Goal: Task Accomplishment & Management: Complete application form

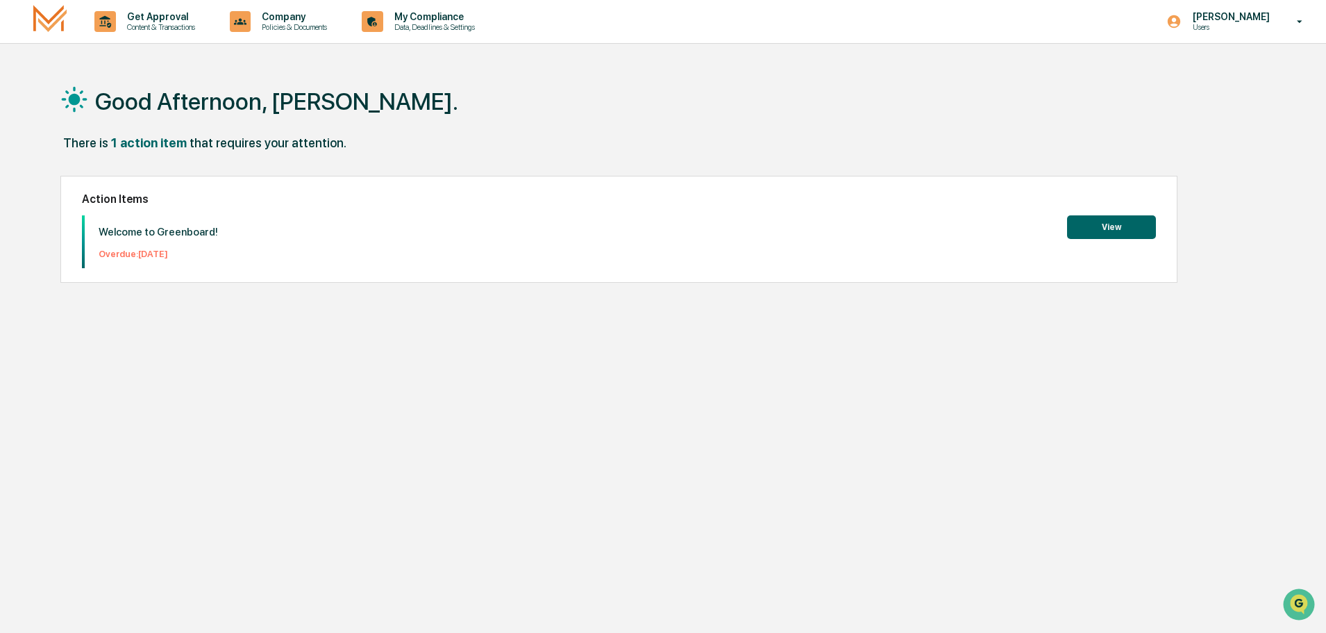
click at [1118, 221] on button "View" at bounding box center [1111, 227] width 89 height 24
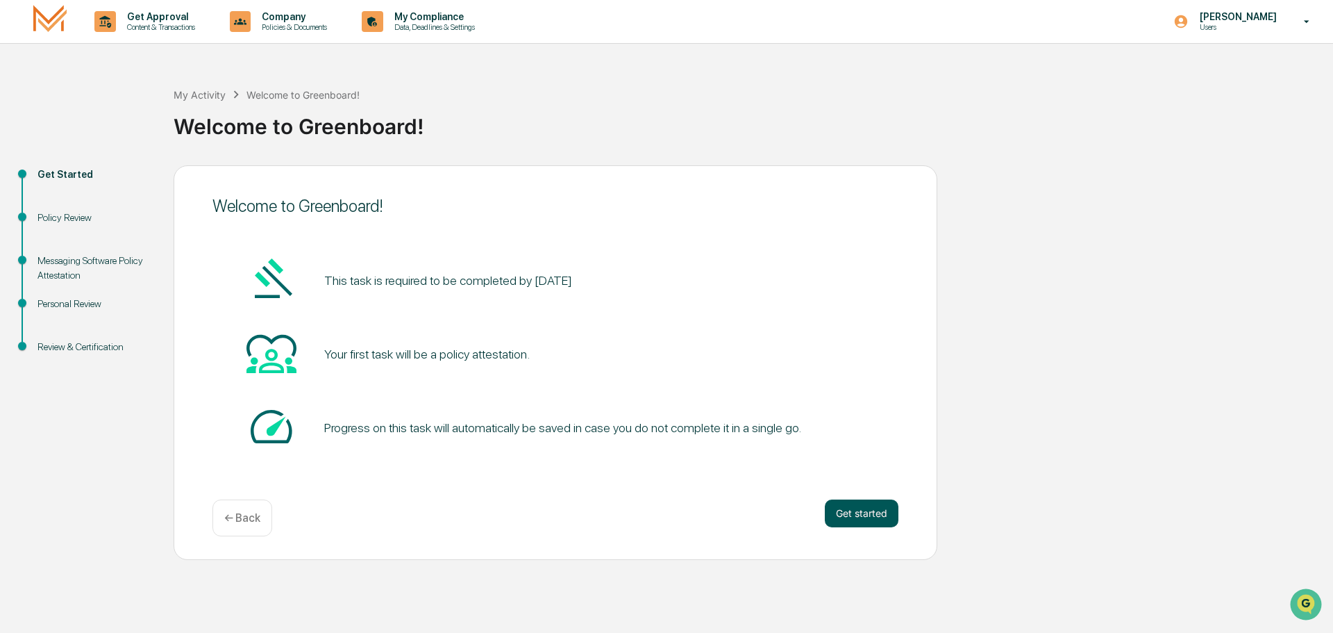
click at [855, 512] on button "Get started" at bounding box center [862, 513] width 74 height 28
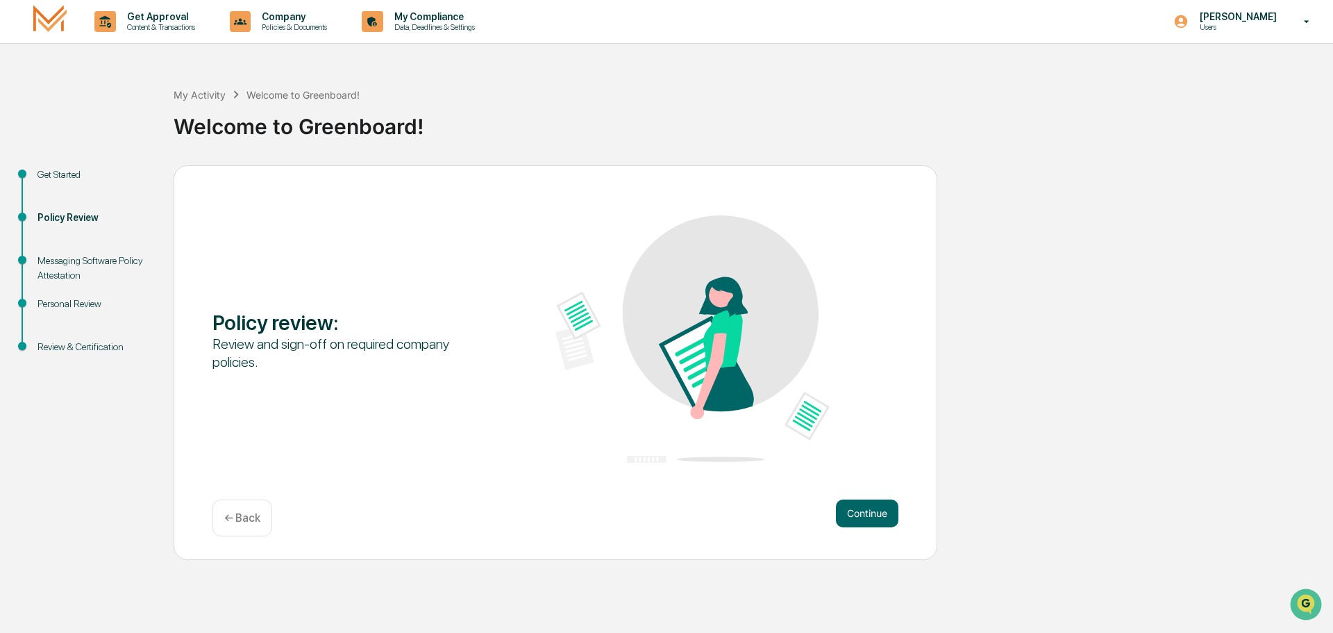
click at [855, 512] on button "Continue" at bounding box center [867, 513] width 62 height 28
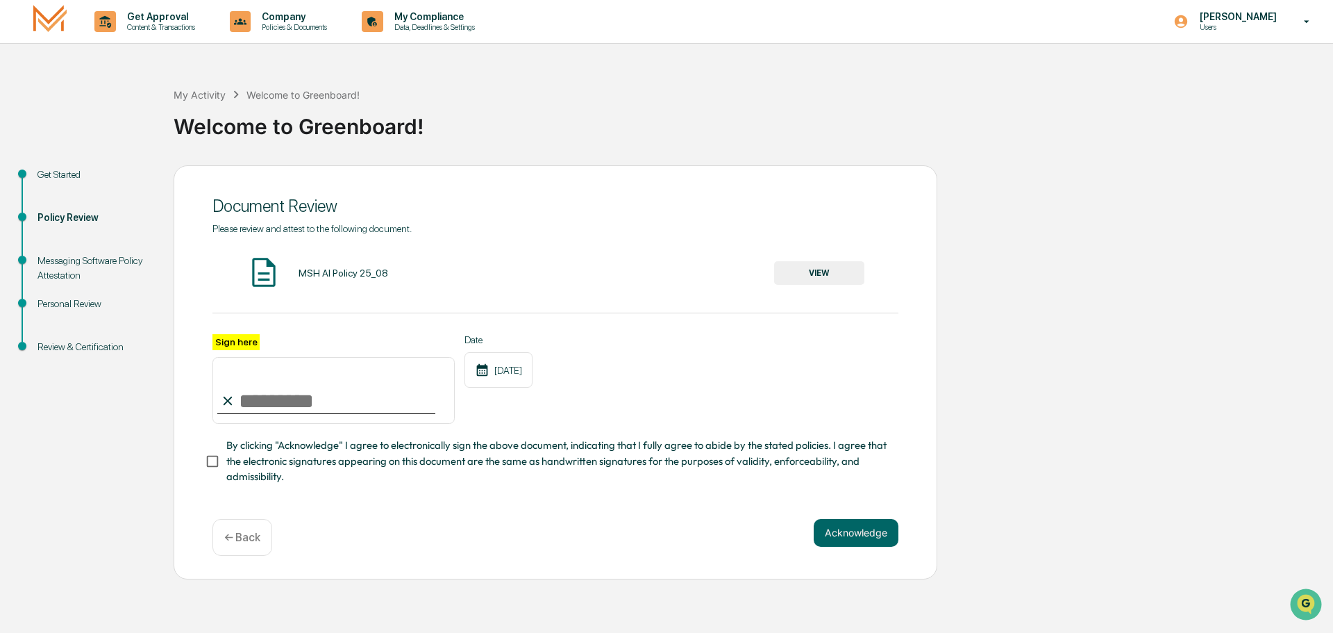
click at [246, 405] on input "Sign here" at bounding box center [333, 390] width 242 height 67
type input "**********"
click at [881, 526] on button "Acknowledge" at bounding box center [856, 533] width 85 height 28
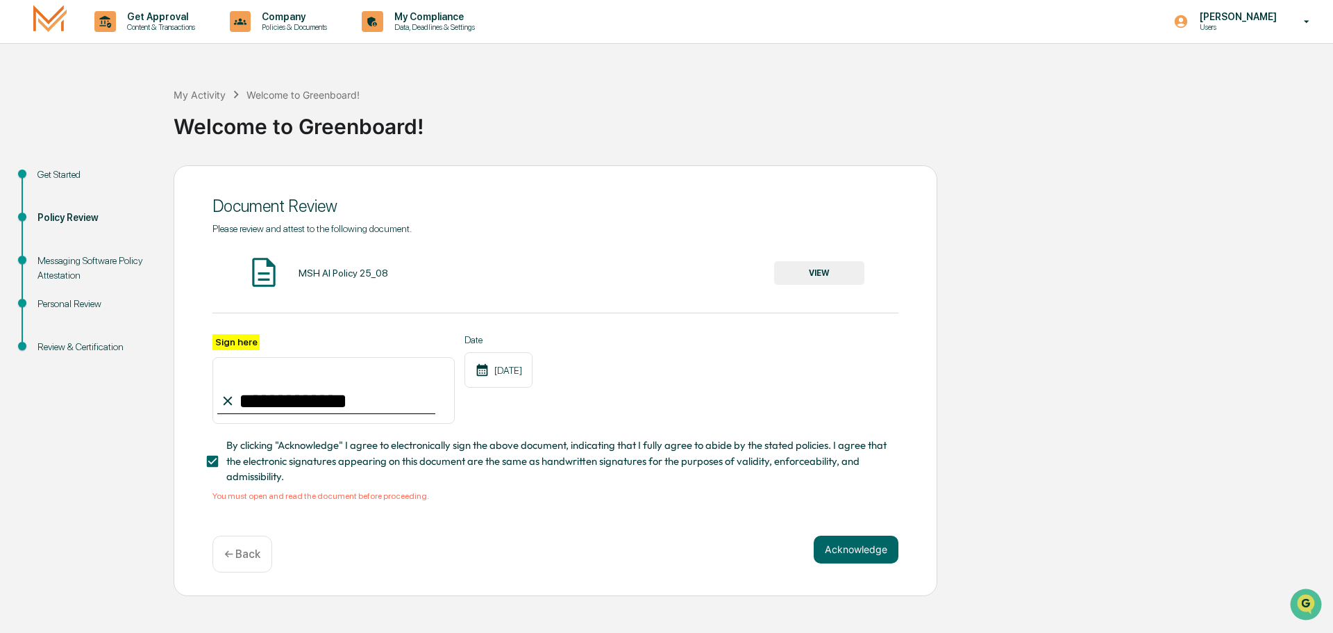
click at [259, 274] on img at bounding box center [264, 272] width 35 height 35
click at [825, 267] on button "VIEW" at bounding box center [819, 273] width 90 height 24
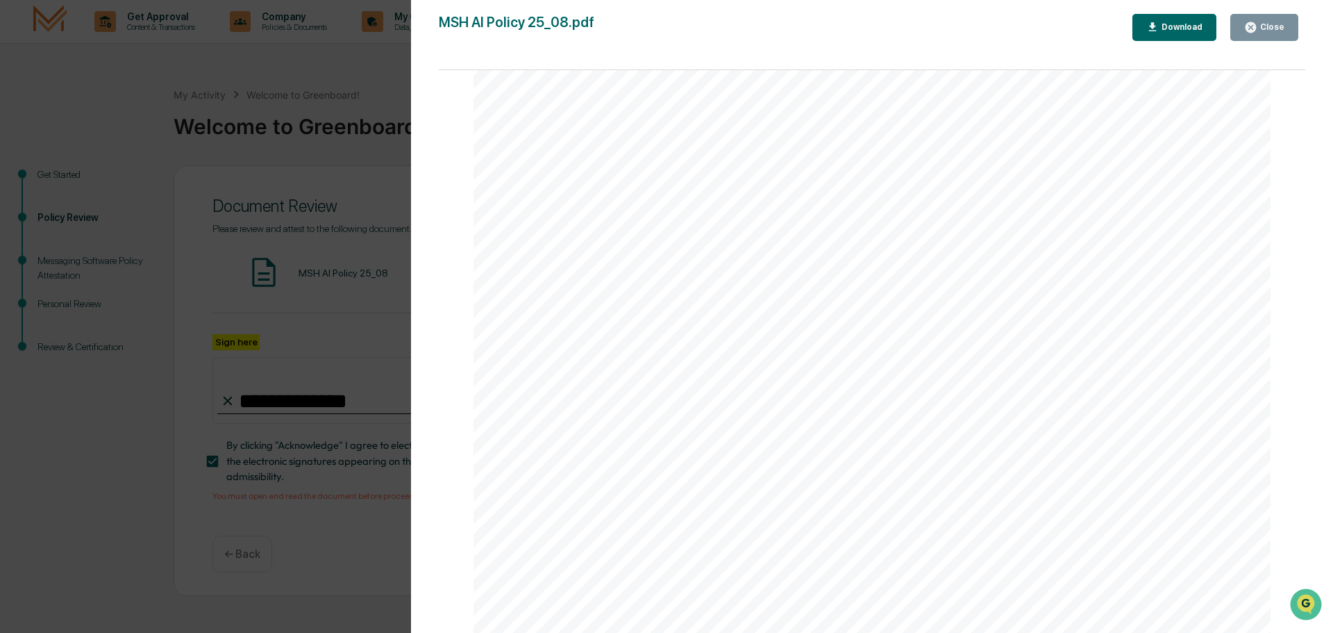
scroll to position [2655, 0]
click at [719, 476] on div "AI Policy Generative Artificial Intelligence M.S. Howells & Co., Member FINRA/S…" at bounding box center [872, 117] width 797 height 1032
click at [1281, 19] on button "Close" at bounding box center [1265, 27] width 68 height 27
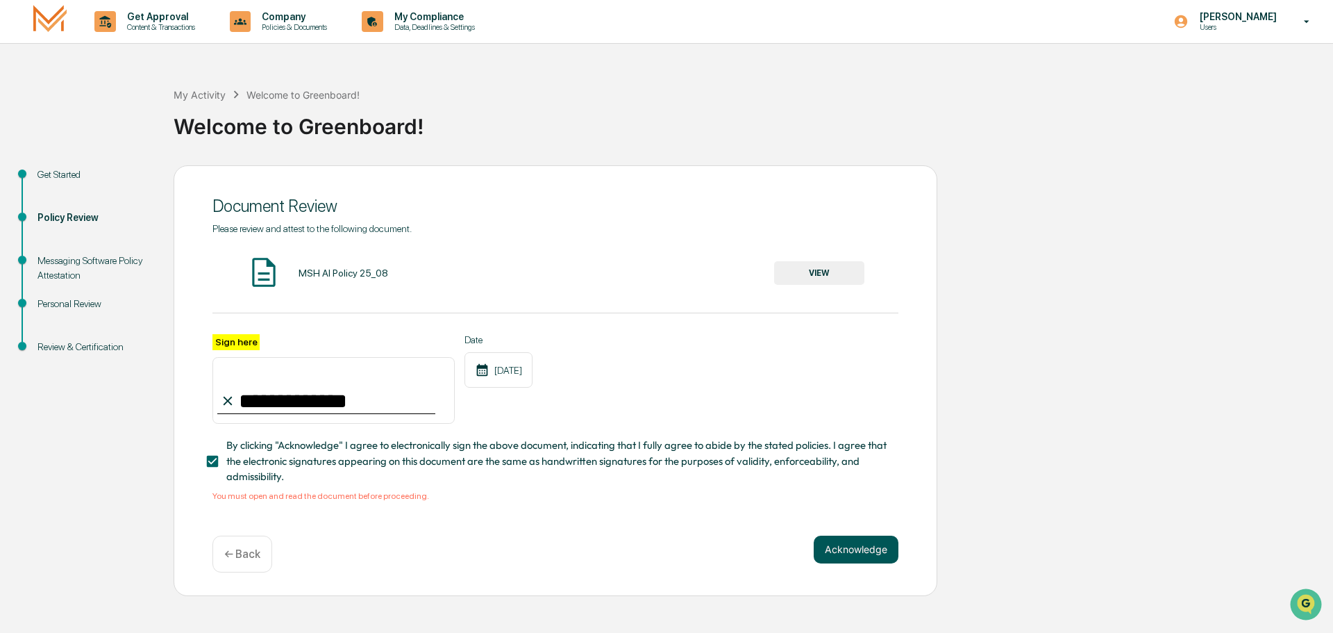
click at [856, 551] on button "Acknowledge" at bounding box center [856, 549] width 85 height 28
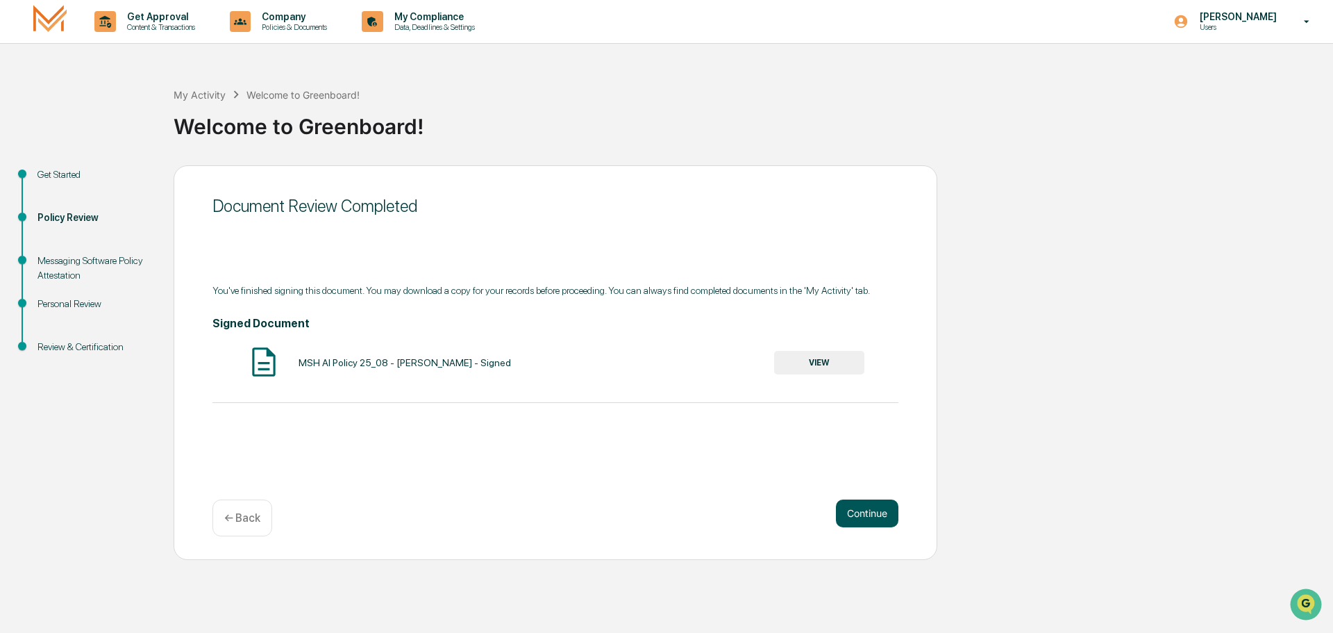
click at [871, 511] on button "Continue" at bounding box center [867, 513] width 62 height 28
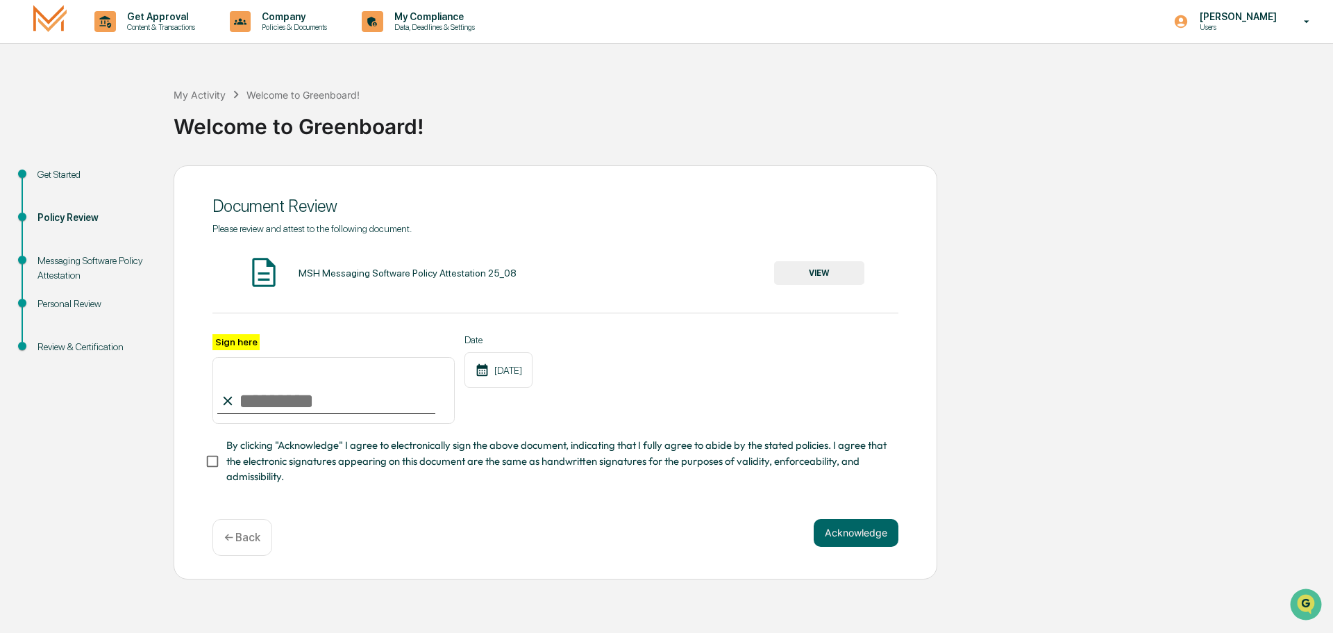
click at [837, 269] on button "VIEW" at bounding box center [819, 273] width 90 height 24
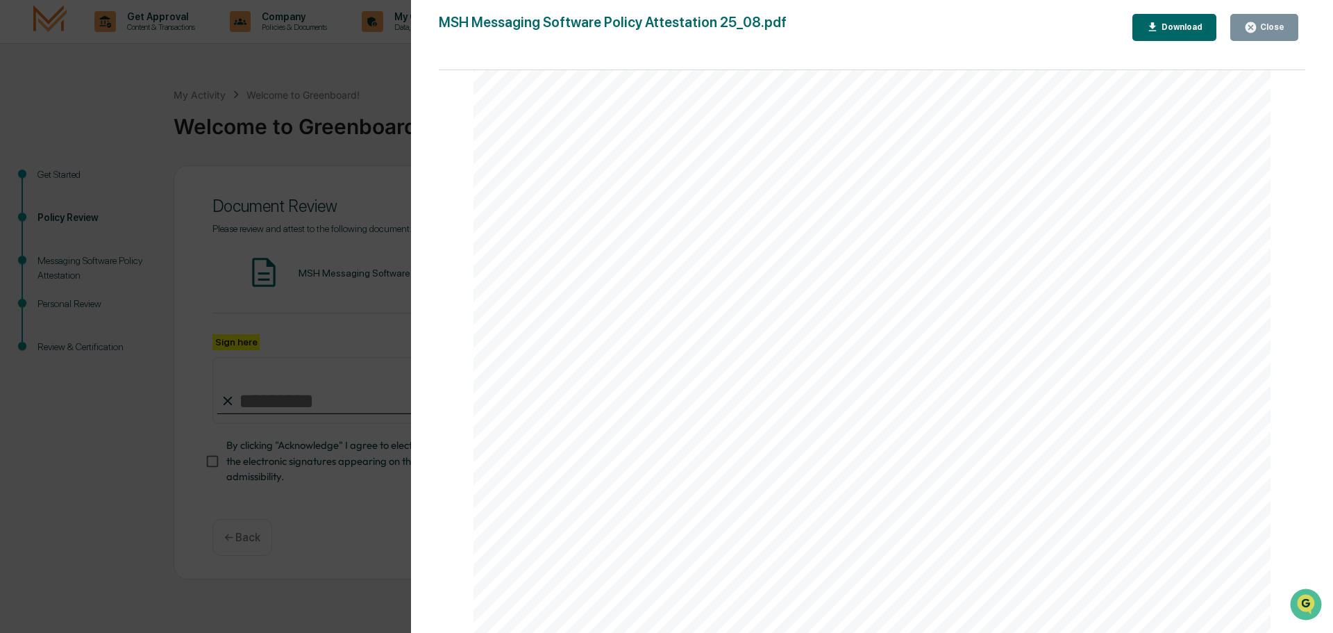
click at [1258, 24] on icon "button" at bounding box center [1250, 27] width 13 height 13
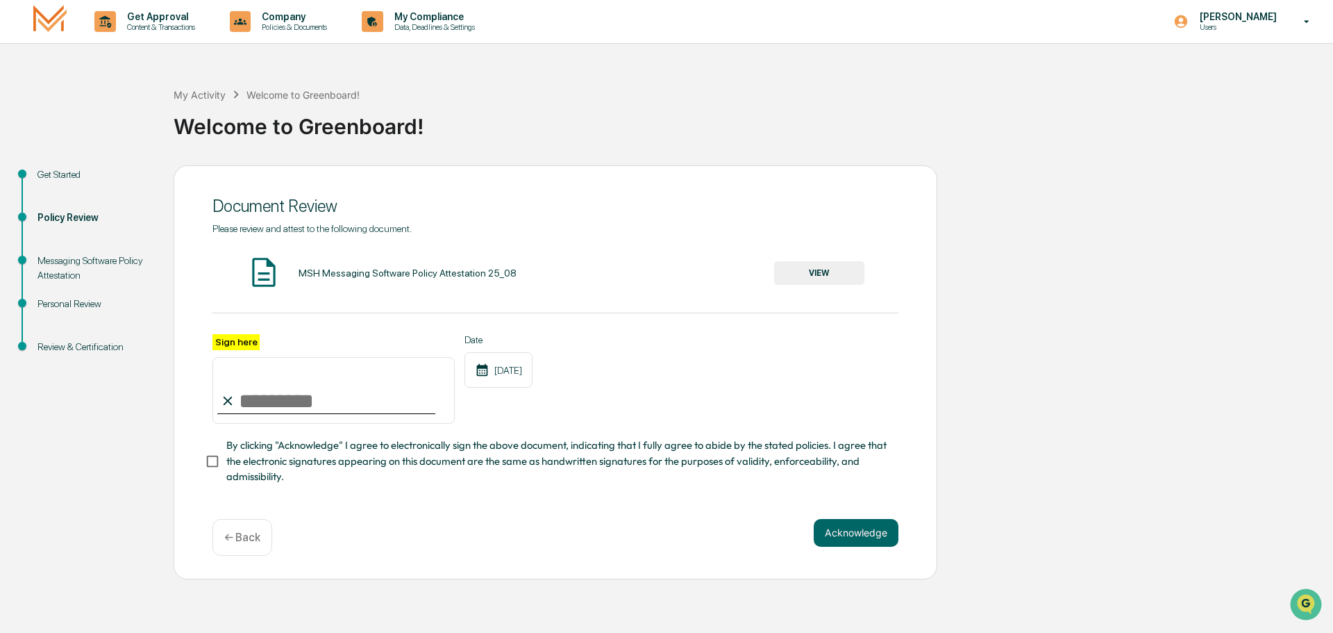
click at [265, 395] on input "Sign here" at bounding box center [333, 390] width 242 height 67
type input "**********"
click at [842, 528] on button "Acknowledge" at bounding box center [856, 533] width 85 height 28
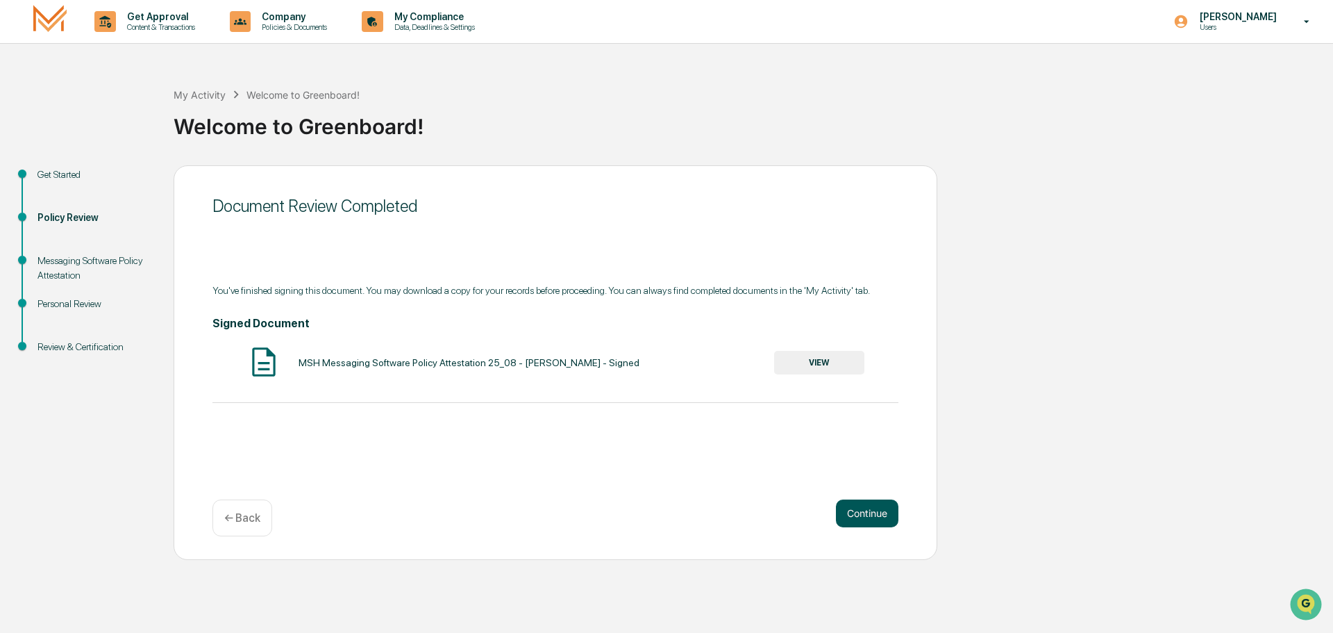
click at [860, 519] on button "Continue" at bounding box center [867, 513] width 62 height 28
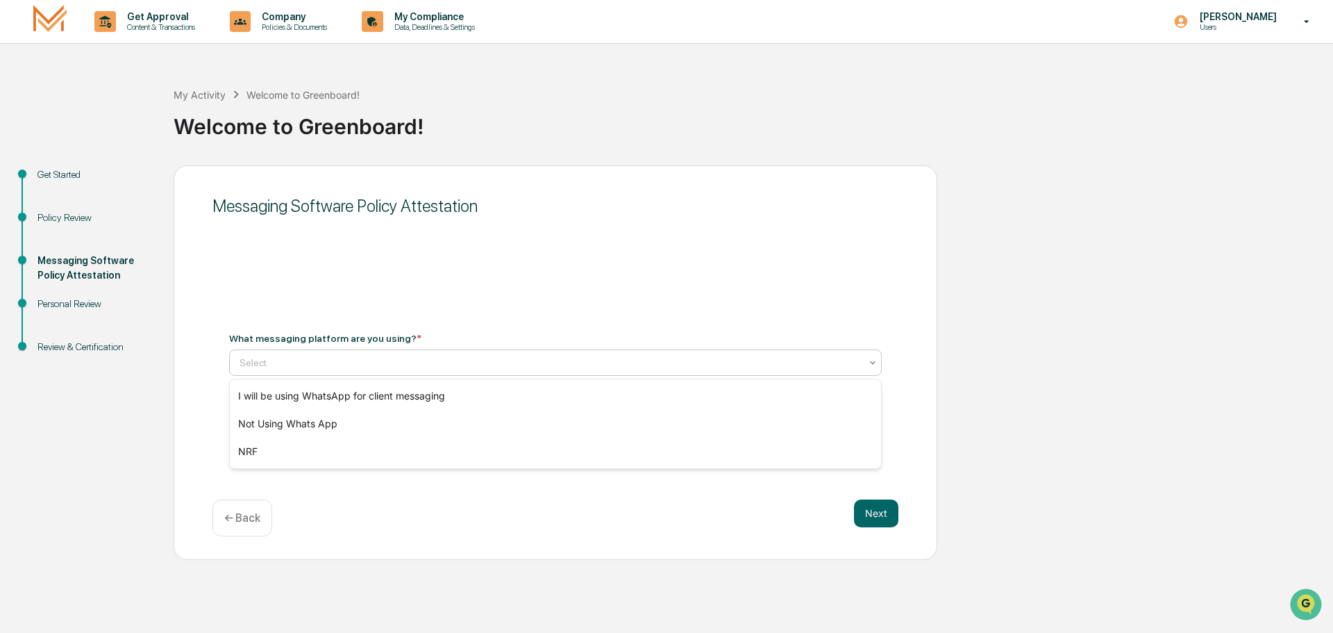
click at [376, 366] on div at bounding box center [550, 363] width 621 height 14
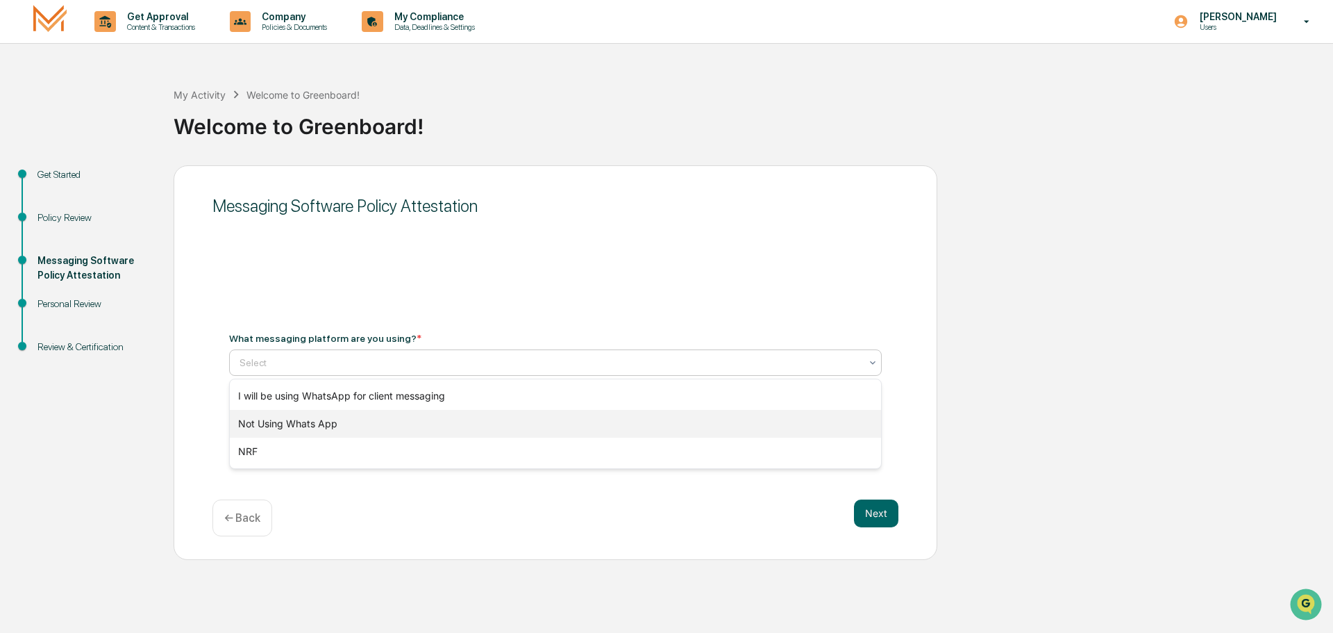
click at [385, 427] on div "Not Using Whats App" at bounding box center [555, 424] width 651 height 28
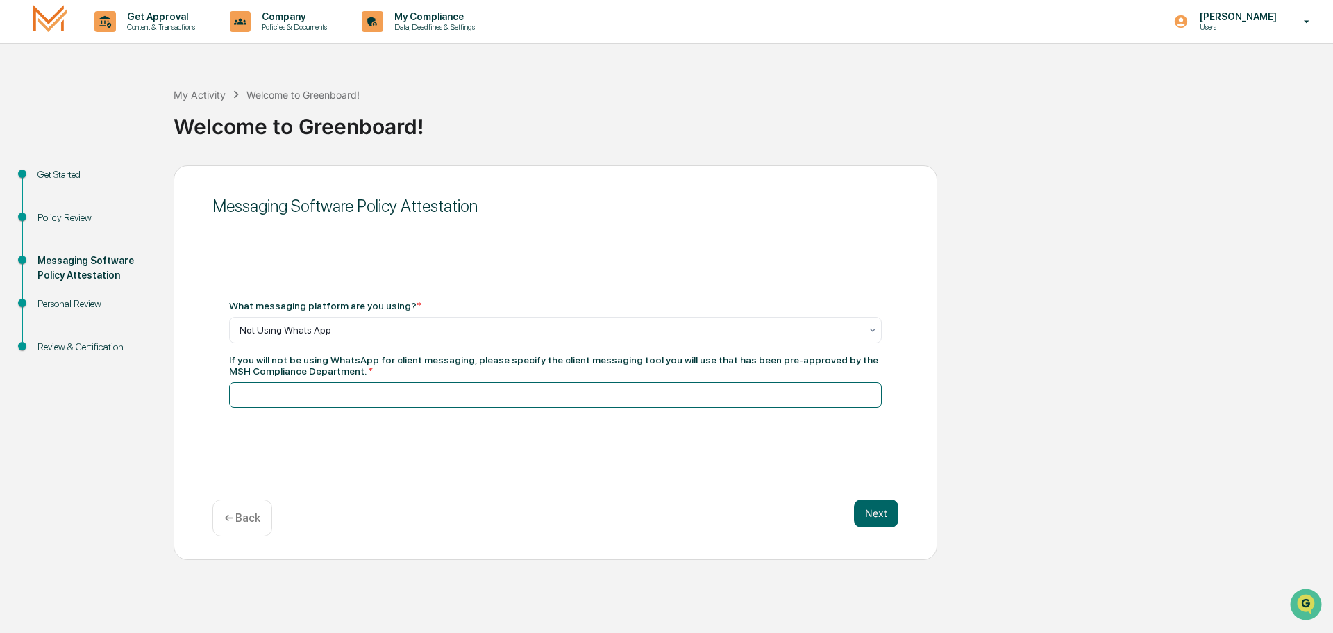
click at [373, 399] on input at bounding box center [555, 395] width 653 height 26
type input "**********"
click at [883, 514] on button "Next" at bounding box center [876, 513] width 44 height 28
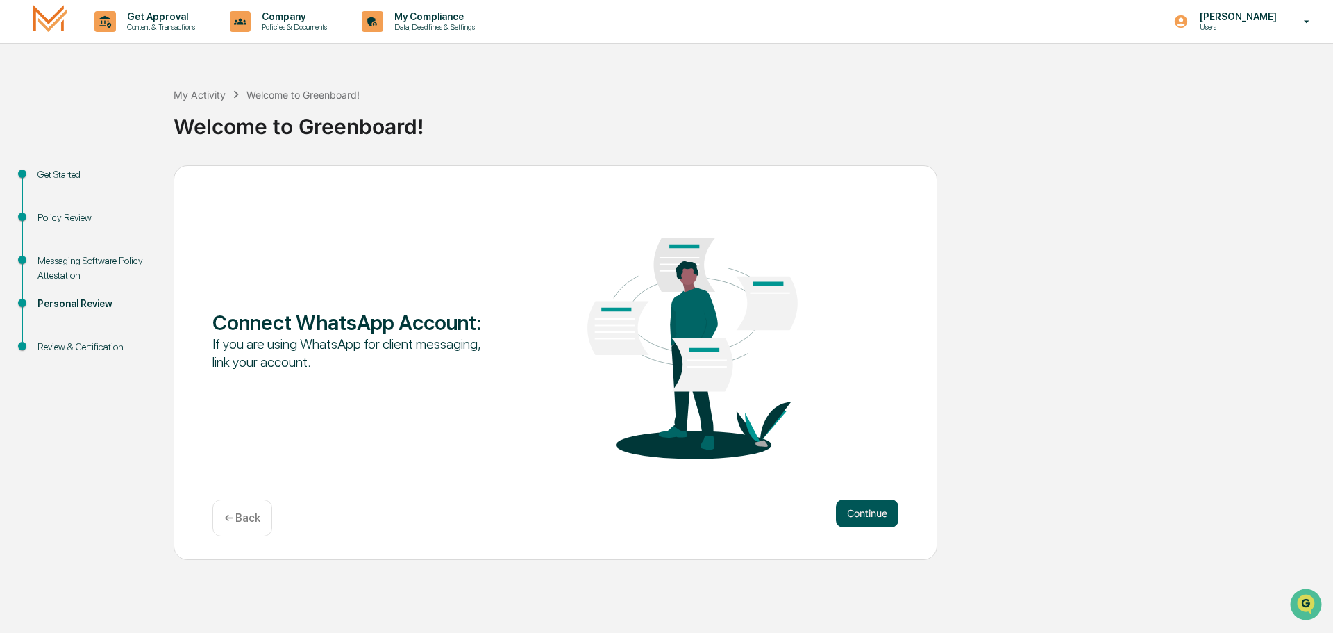
click at [856, 512] on button "Continue" at bounding box center [867, 513] width 62 height 28
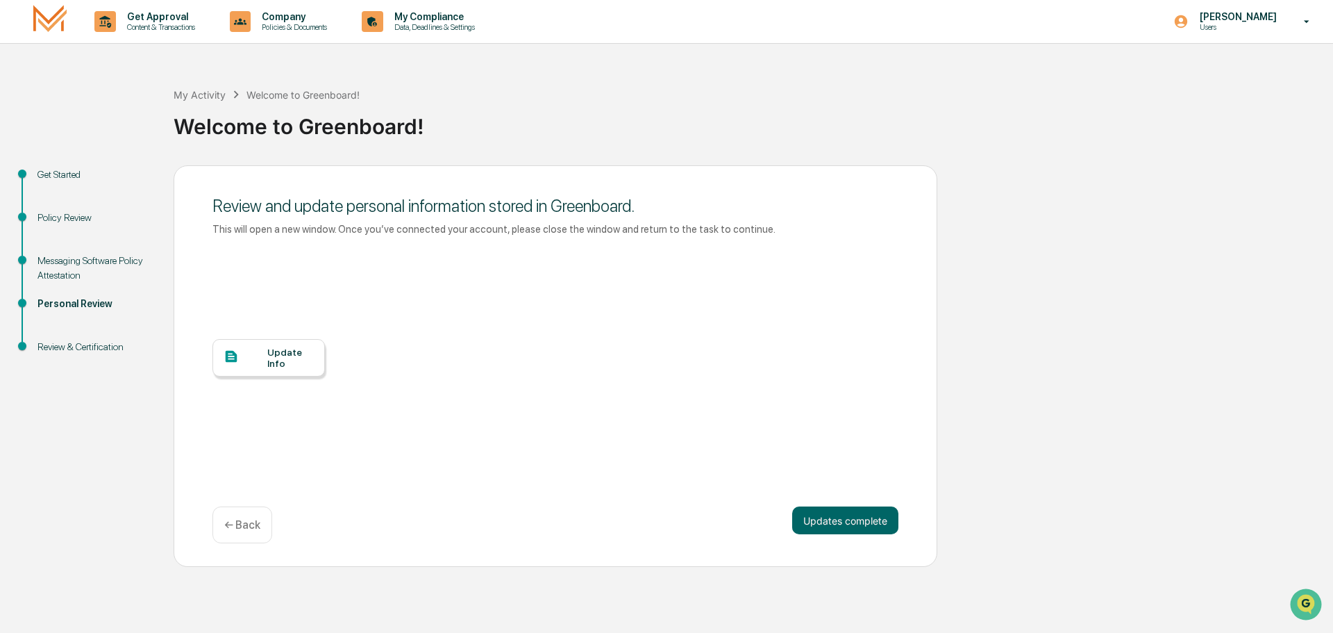
click at [272, 361] on div "Update Info" at bounding box center [290, 358] width 47 height 22
click at [826, 525] on button "Updates complete" at bounding box center [845, 520] width 106 height 28
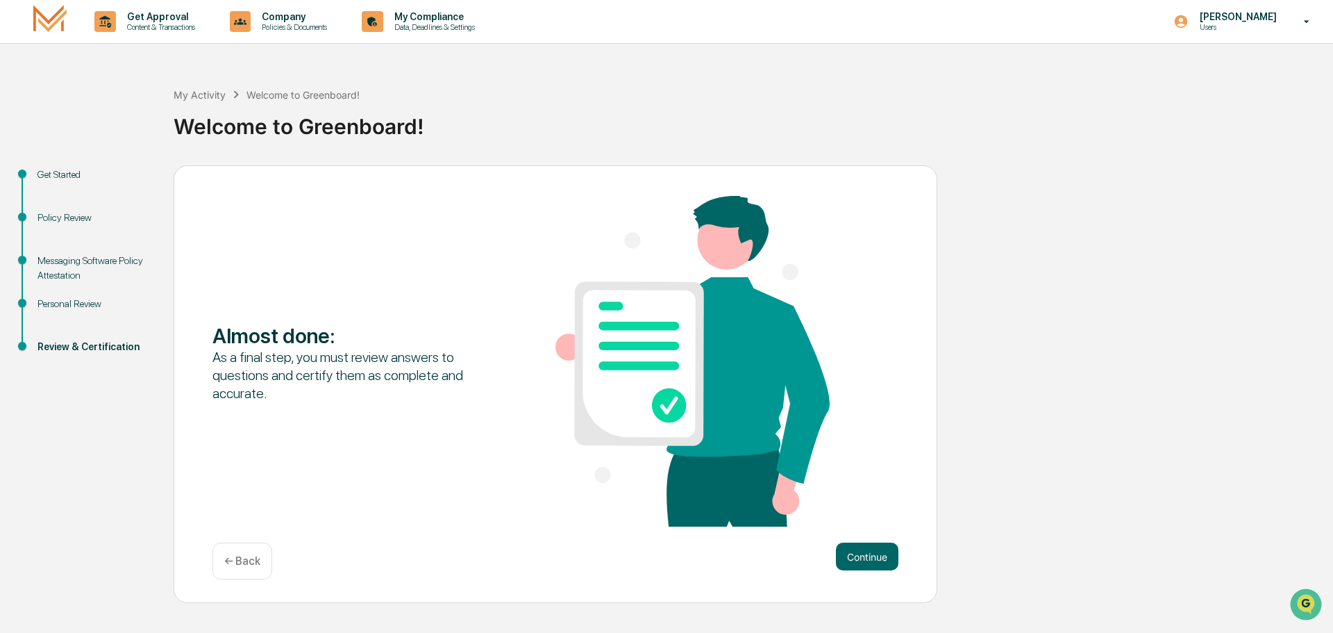
click at [826, 525] on img at bounding box center [693, 361] width 274 height 331
click at [864, 553] on button "Continue" at bounding box center [867, 556] width 62 height 28
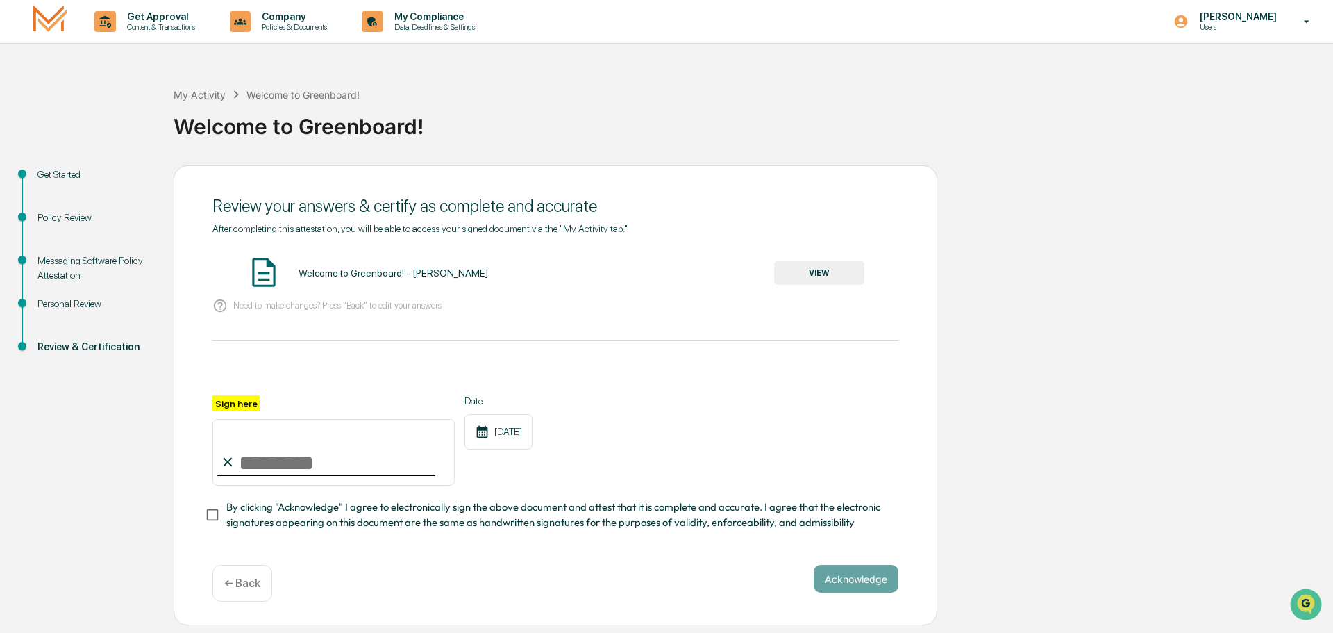
click at [815, 265] on button "VIEW" at bounding box center [819, 273] width 90 height 24
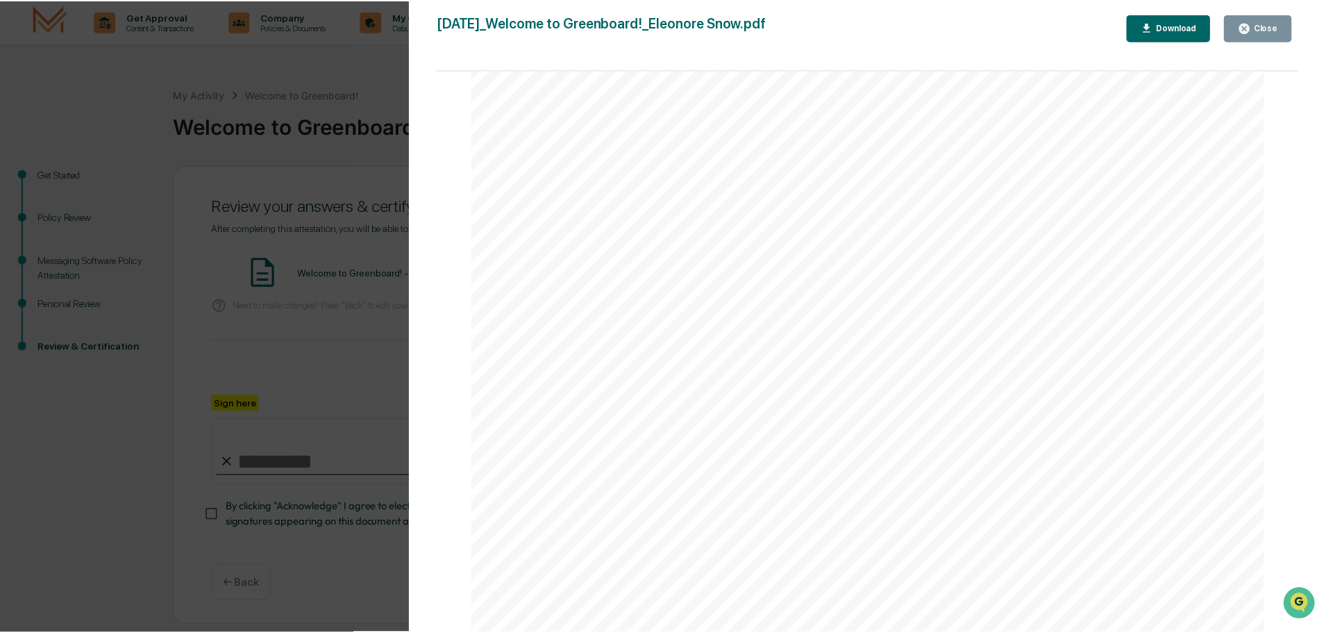
scroll to position [0, 0]
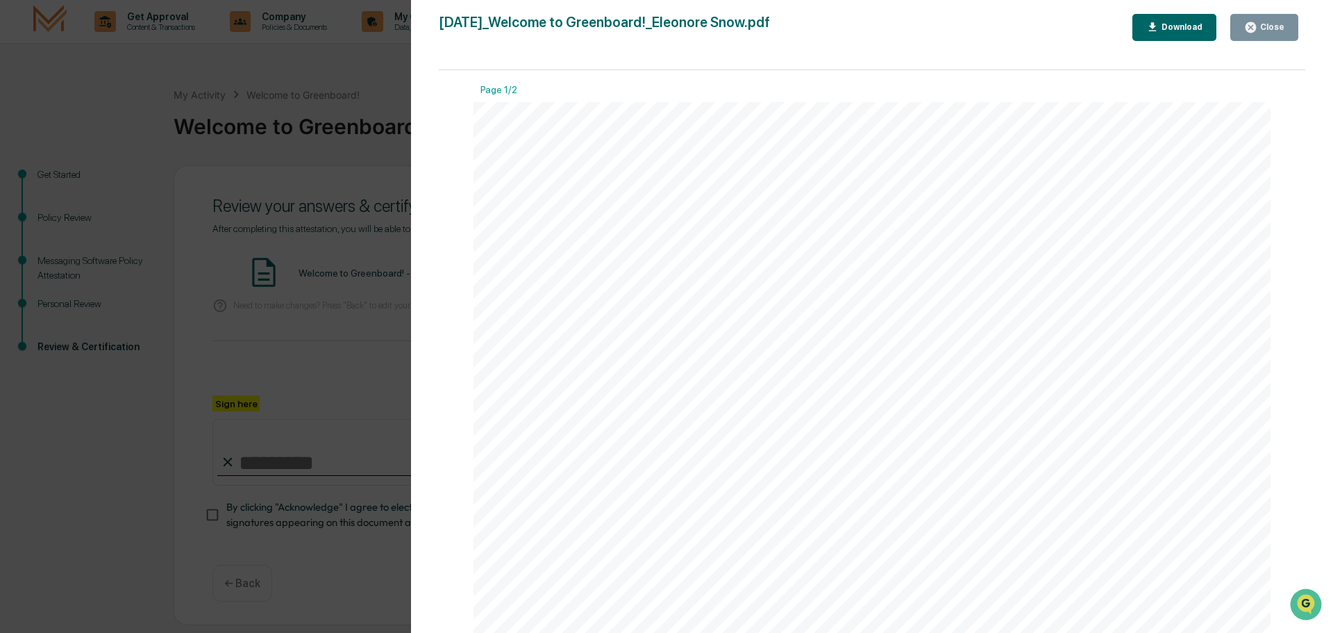
click at [1270, 30] on div "Close" at bounding box center [1271, 27] width 27 height 10
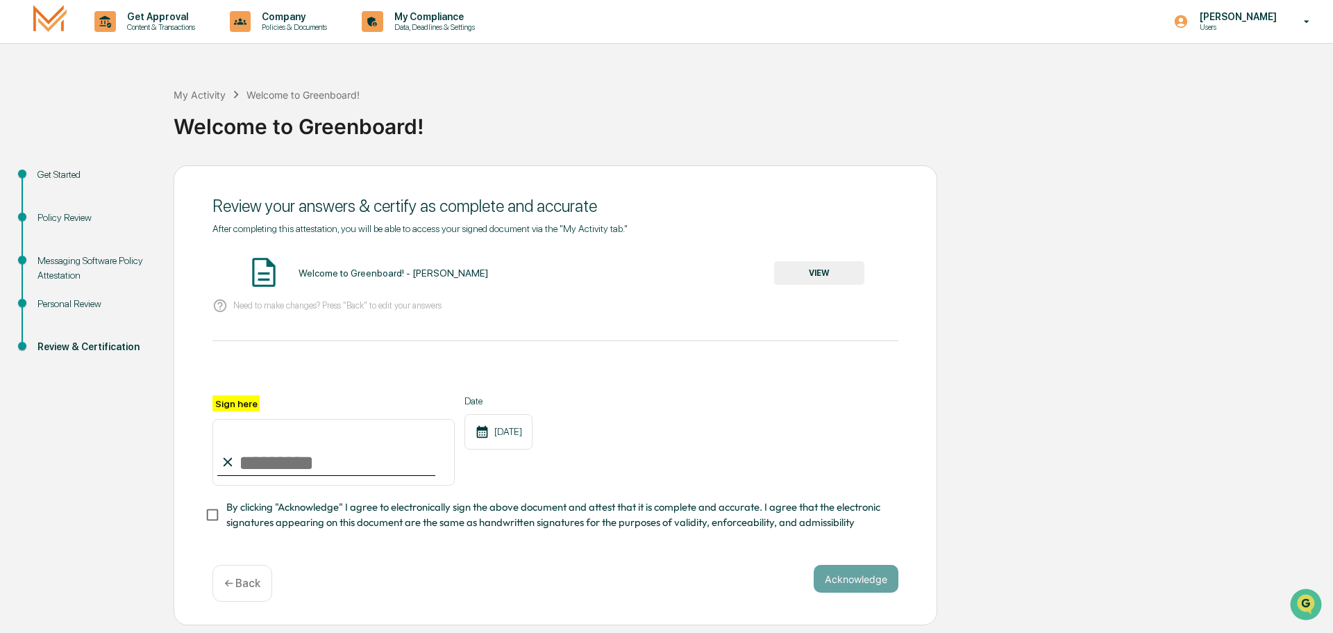
click at [267, 456] on input "Sign here" at bounding box center [333, 452] width 242 height 67
type input "**********"
click at [846, 583] on button "Acknowledge" at bounding box center [856, 579] width 85 height 28
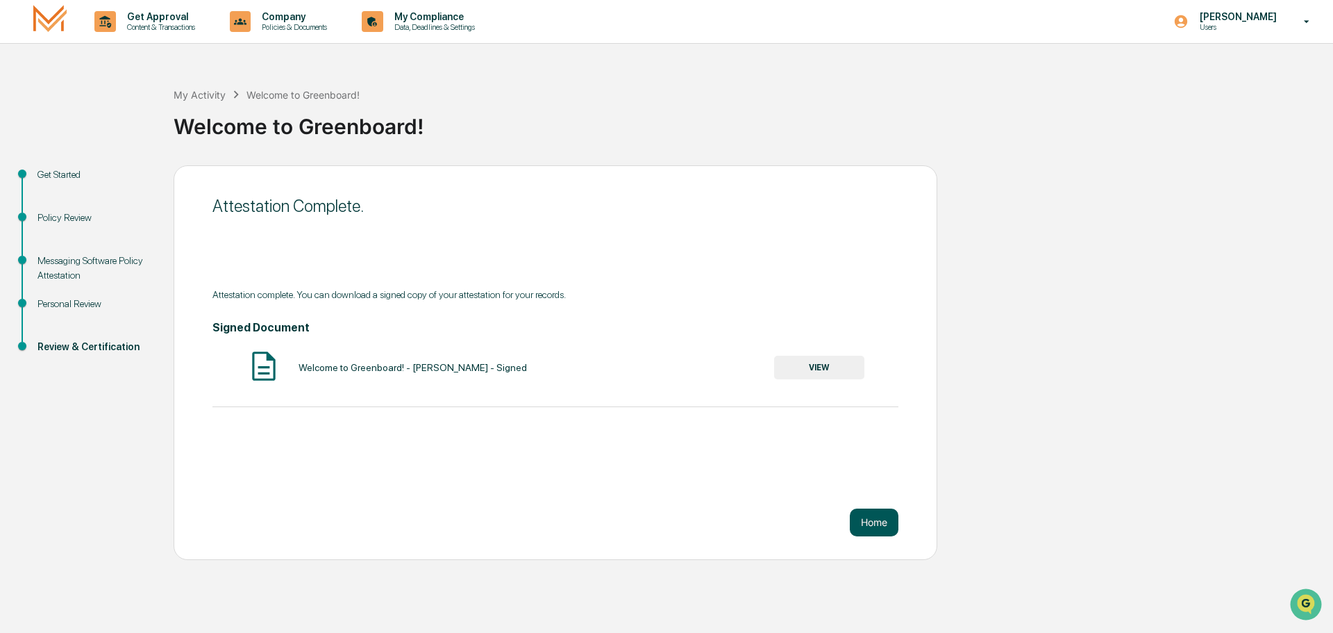
click at [873, 522] on button "Home" at bounding box center [874, 522] width 49 height 28
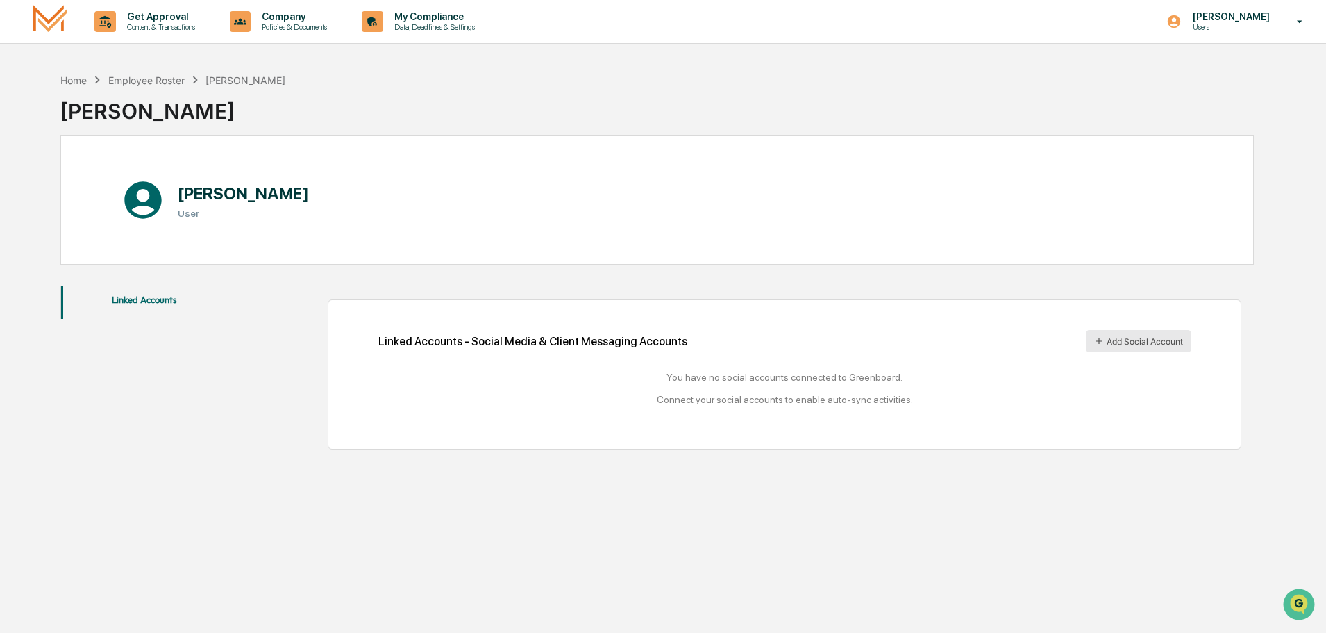
click at [1162, 342] on button "Add Social Account" at bounding box center [1139, 341] width 106 height 22
